Goal: Task Accomplishment & Management: Manage account settings

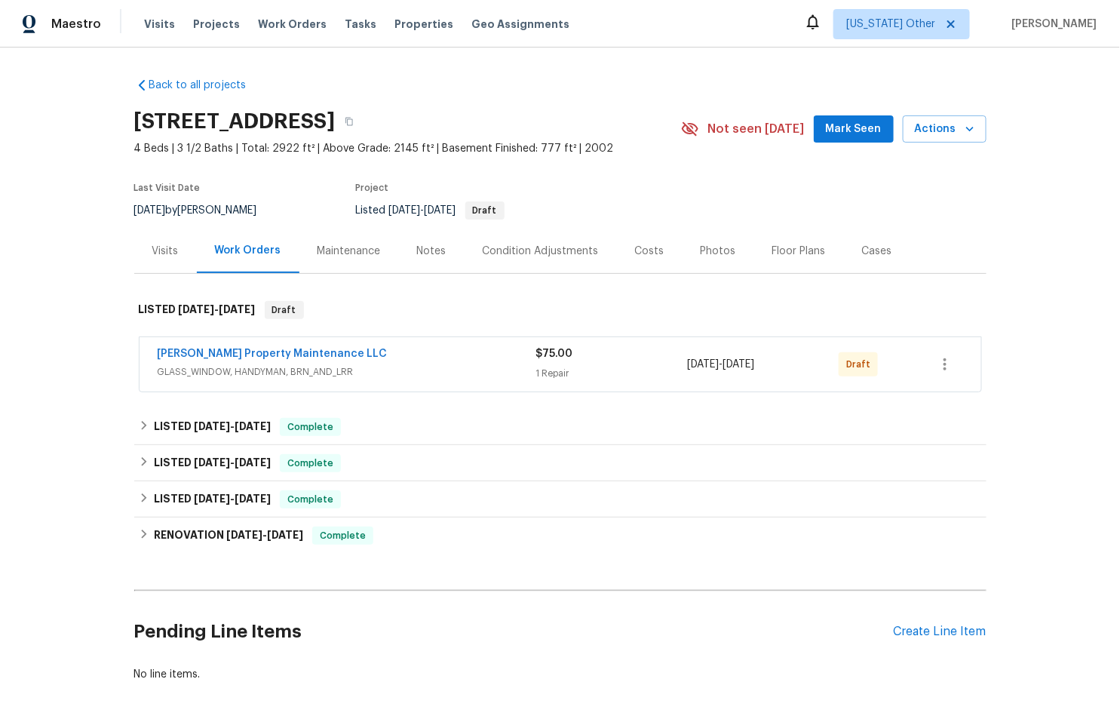
click at [381, 357] on div "[PERSON_NAME] Property Maintenance LLC" at bounding box center [347, 355] width 379 height 18
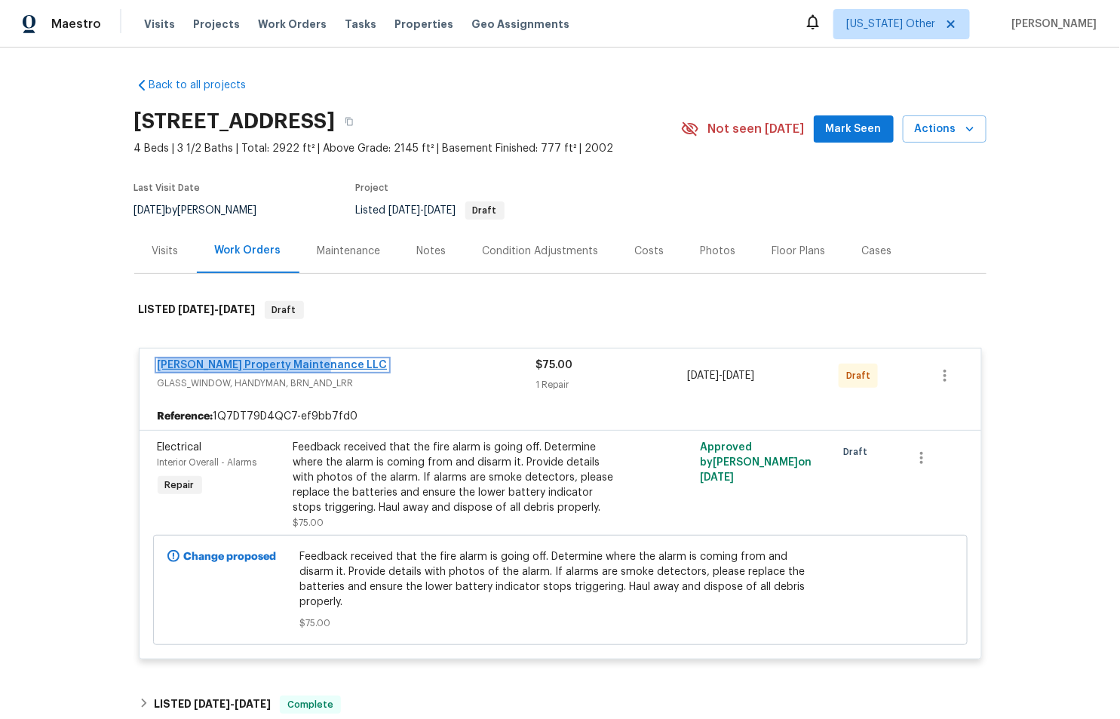
click at [216, 360] on link "[PERSON_NAME] Property Maintenance LLC" at bounding box center [273, 365] width 230 height 11
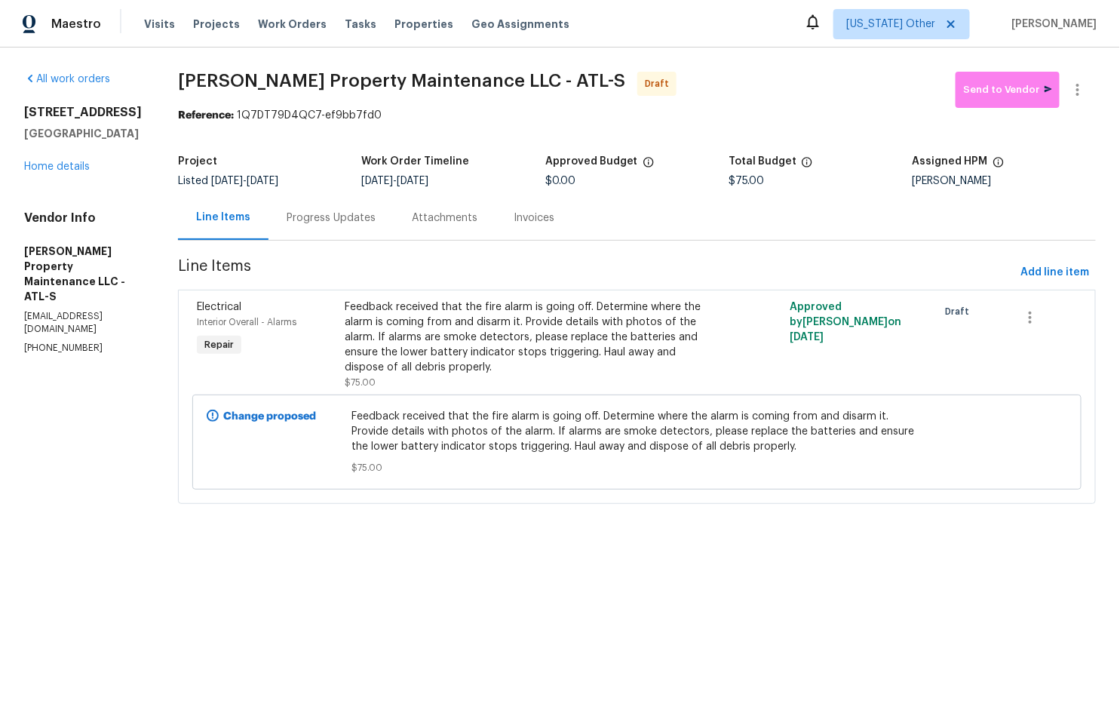
click at [339, 216] on div "Progress Updates" at bounding box center [331, 217] width 89 height 15
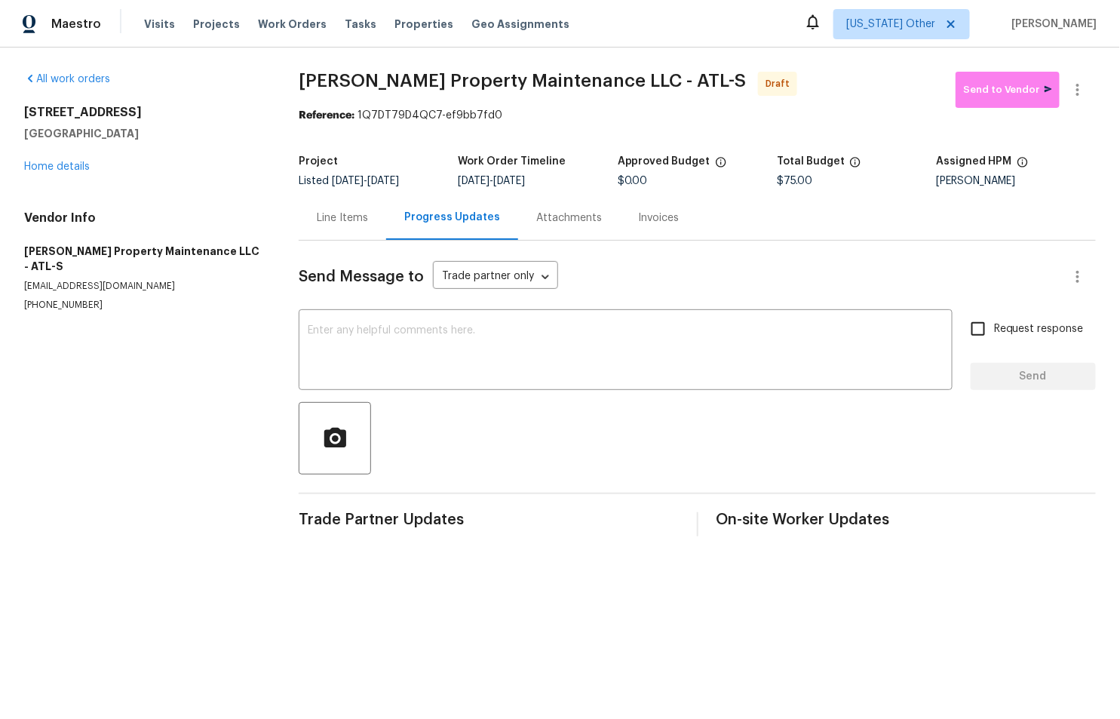
click at [340, 216] on div "Line Items" at bounding box center [342, 217] width 51 height 15
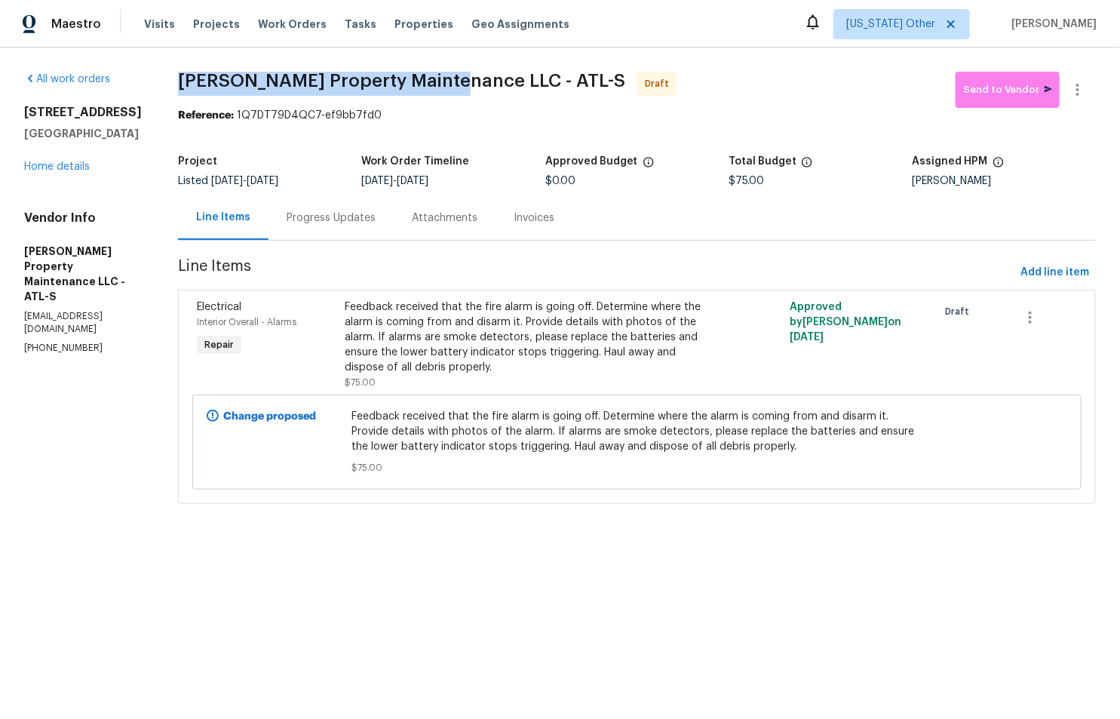
drag, startPoint x: 190, startPoint y: 78, endPoint x: 466, endPoint y: 80, distance: 276.0
click at [466, 80] on div "All work orders [STREET_ADDRESS] Home details Vendor Info [PERSON_NAME] Propert…" at bounding box center [560, 297] width 1120 height 498
copy span "[PERSON_NAME] Property Maintenance LLC"
